Goal: Use online tool/utility: Use online tool/utility

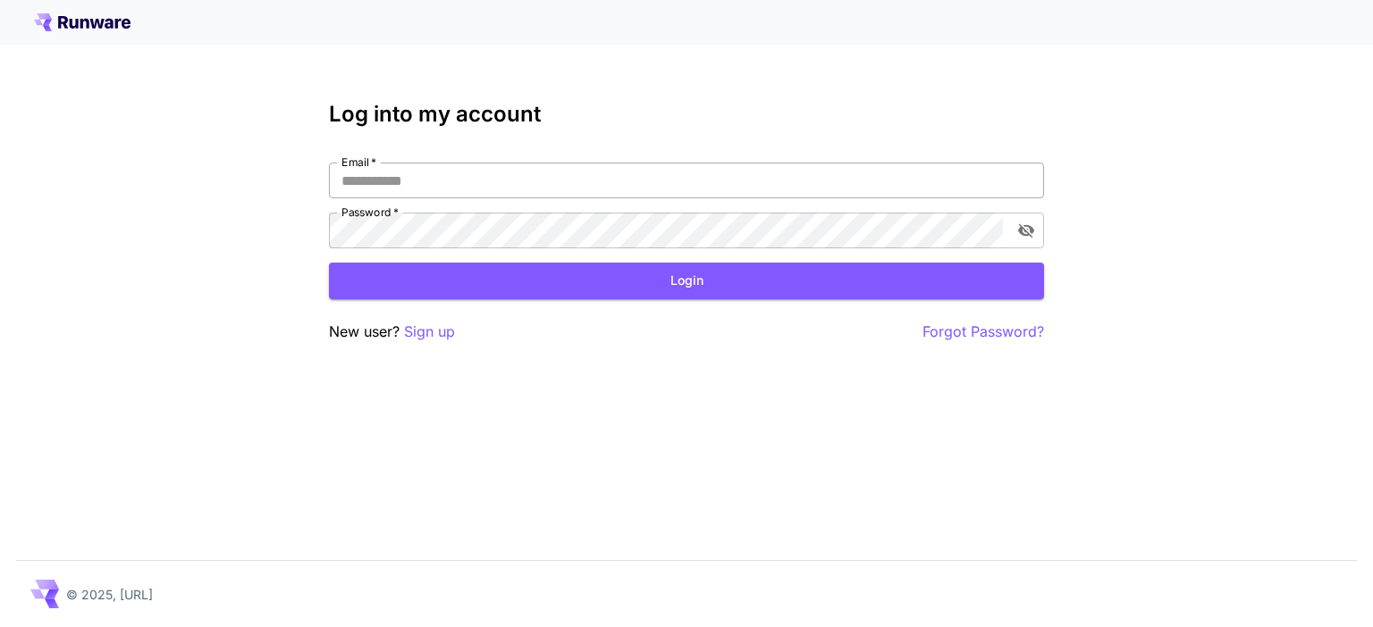
click at [497, 183] on input "Email   *" at bounding box center [686, 181] width 715 height 36
type input "**********"
click at [541, 265] on button "Login" at bounding box center [686, 281] width 715 height 37
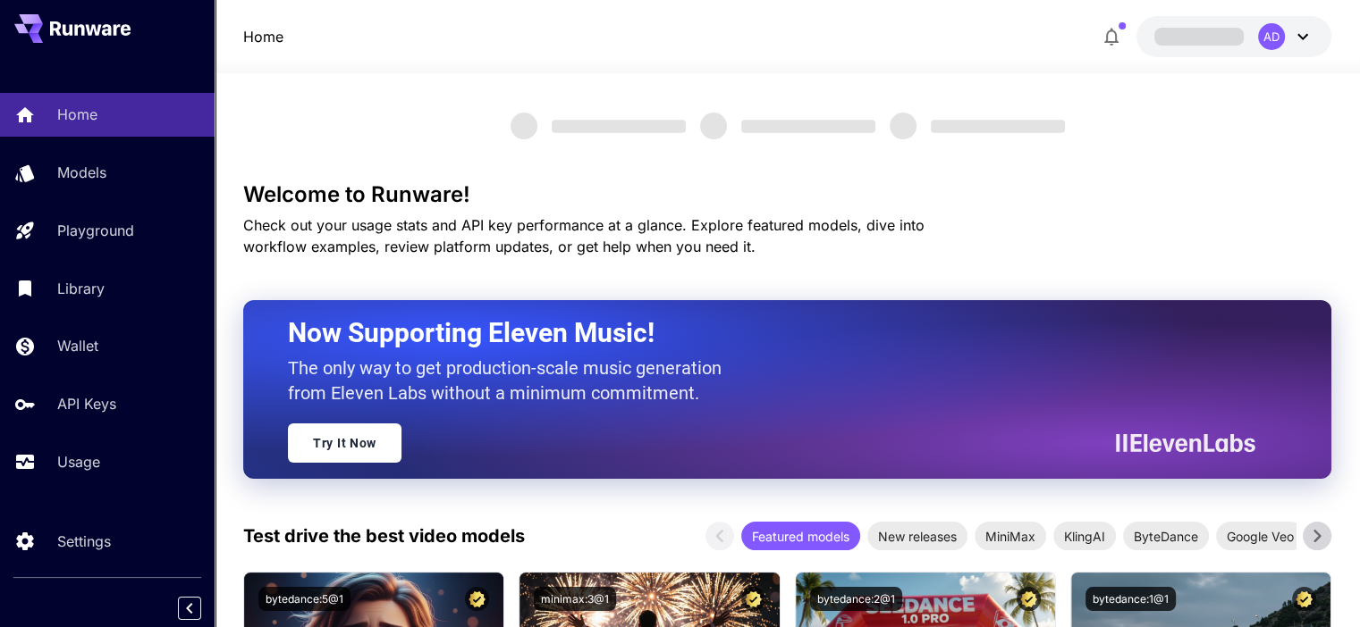
click at [104, 149] on div "Home Models Playground Library Wallet API Keys Usage" at bounding box center [107, 288] width 215 height 391
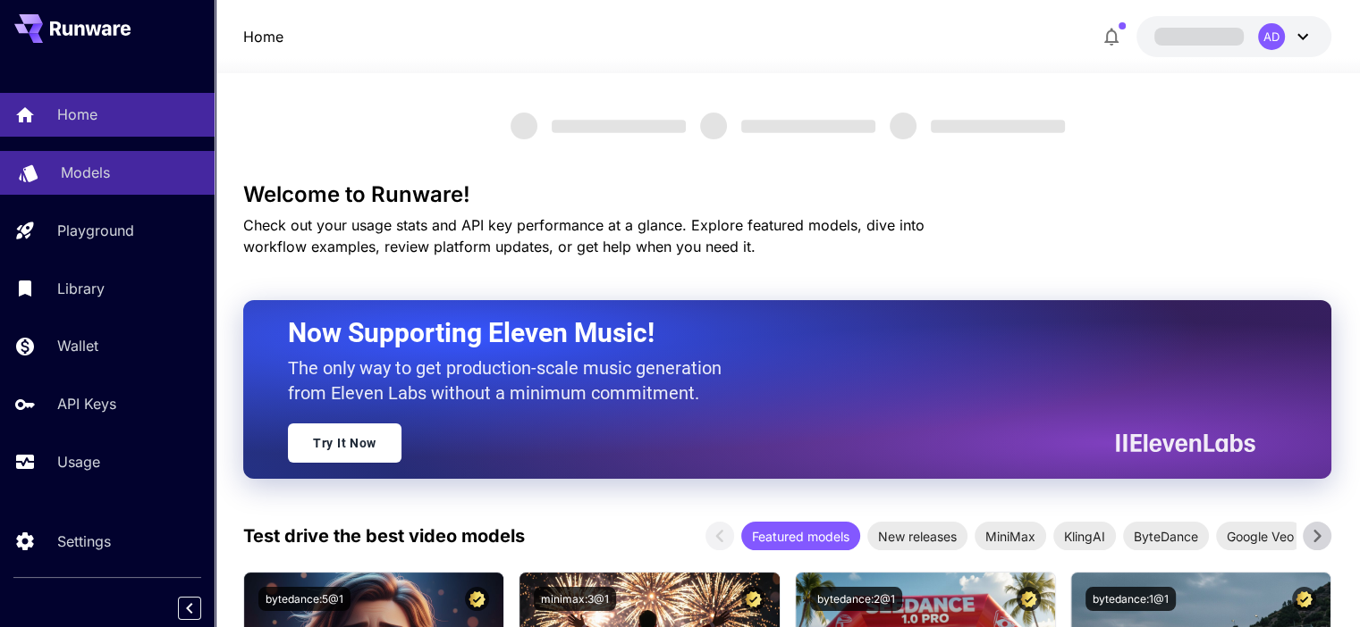
click at [106, 165] on p "Models" at bounding box center [85, 172] width 49 height 21
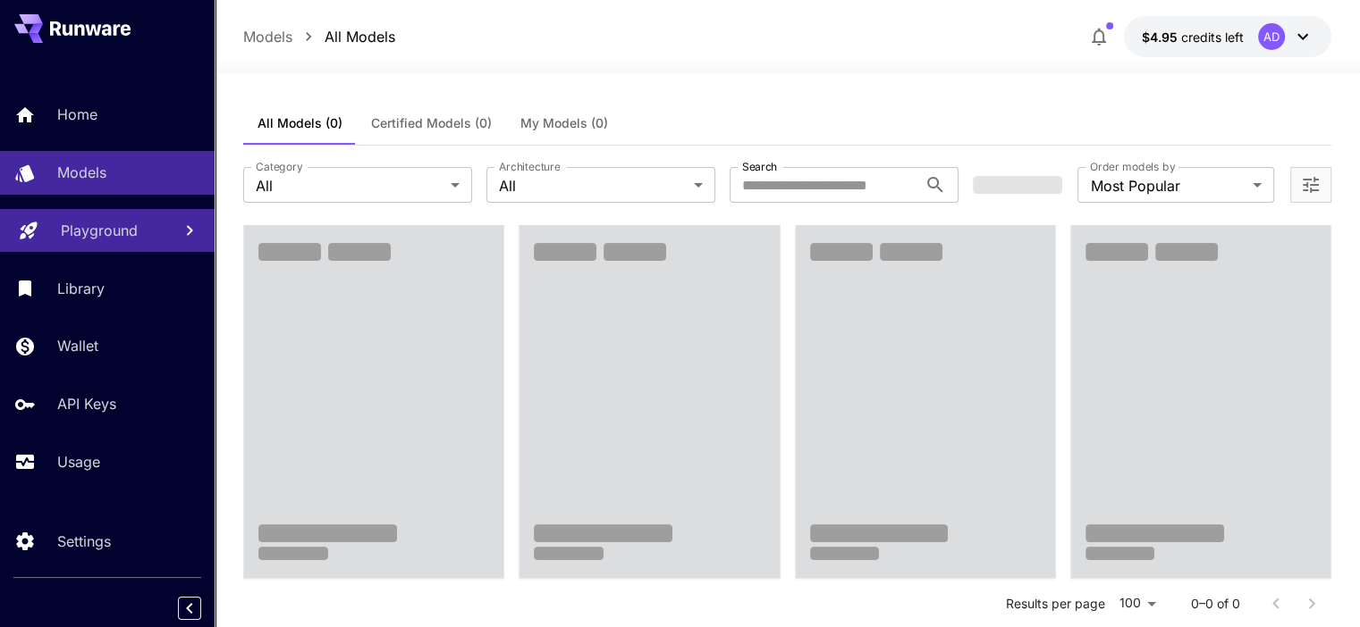
click at [104, 240] on p "Playground" at bounding box center [99, 230] width 77 height 21
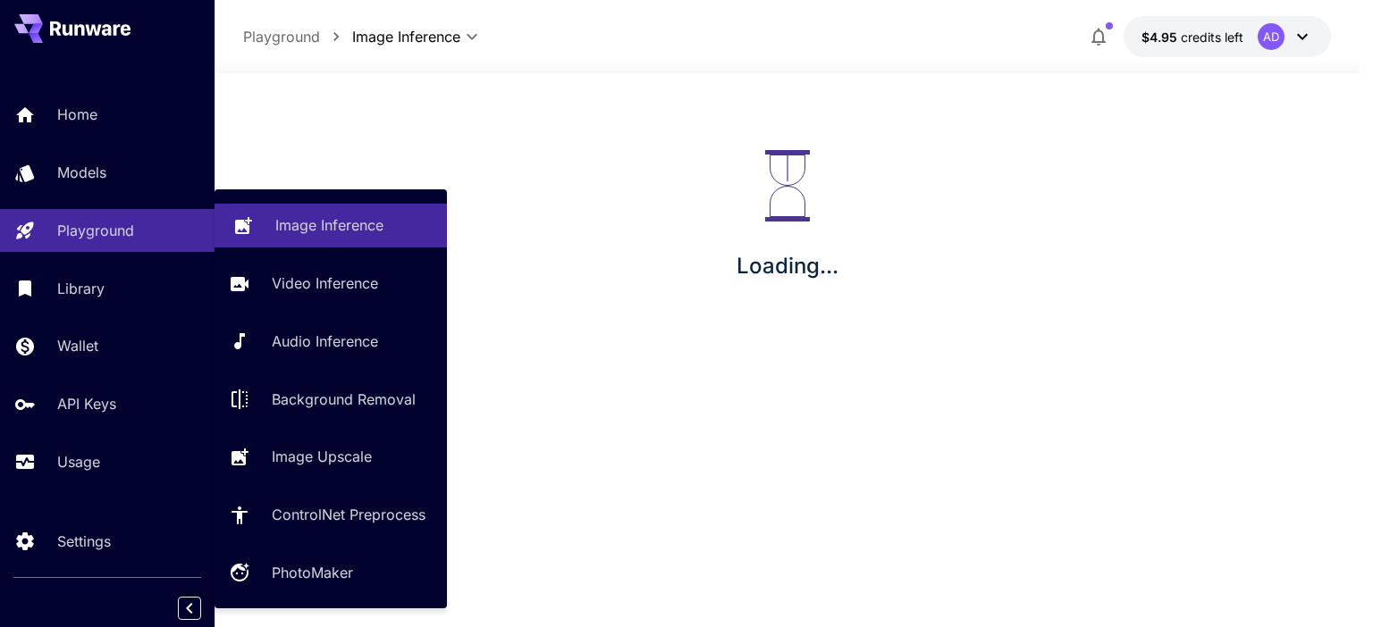
click at [302, 239] on link "Image Inference" at bounding box center [331, 226] width 232 height 44
